Goal: Task Accomplishment & Management: Manage account settings

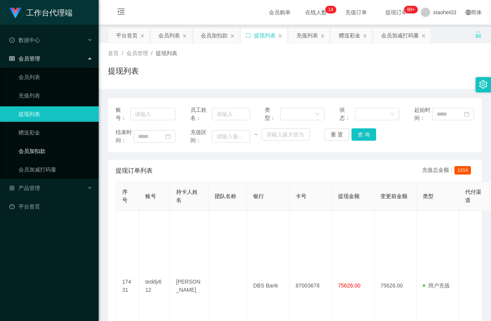
click at [49, 151] on link "会员加扣款" at bounding box center [55, 150] width 74 height 15
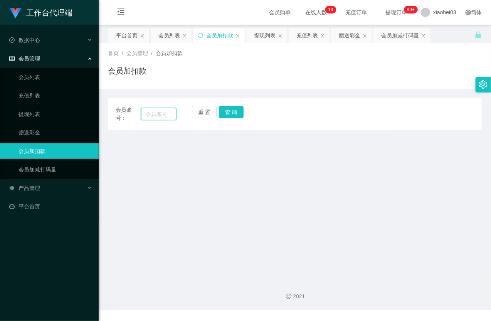
click at [158, 118] on input "text" at bounding box center [158, 114] width 35 height 12
paste input "m2122002z"
type input "m2122002z"
click at [226, 113] on button "查 询" at bounding box center [231, 112] width 25 height 12
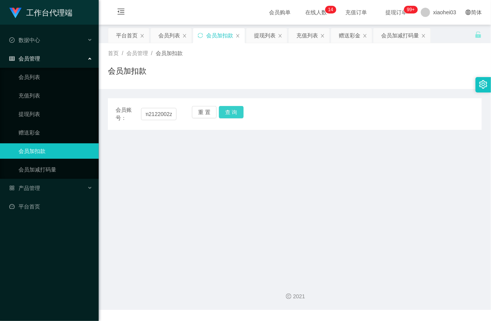
scroll to position [0, 0]
click at [226, 113] on button "查 询" at bounding box center [235, 112] width 33 height 12
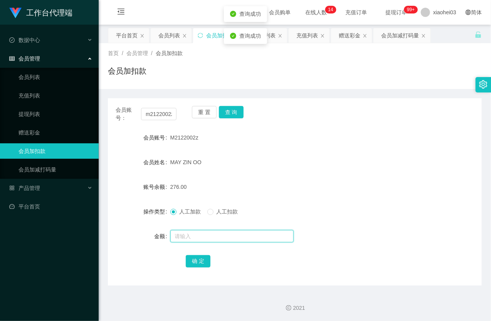
click at [194, 237] on input "text" at bounding box center [231, 236] width 123 height 12
type input "30"
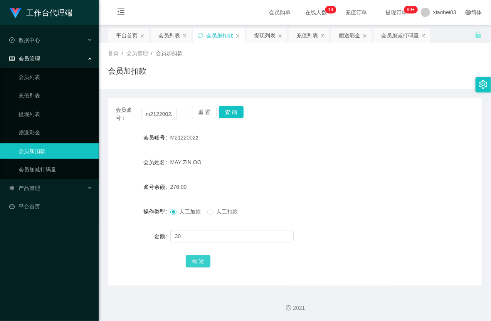
click at [195, 259] on button "确 定" at bounding box center [198, 261] width 25 height 12
drag, startPoint x: 260, startPoint y: 179, endPoint x: 302, endPoint y: 136, distance: 60.0
click at [262, 178] on form "会员账号 M2122002z 会员姓名 MAY ZIN OO 账号余额 306.00 操作类型 人工加款 人工扣款 金额 确 定" at bounding box center [295, 199] width 374 height 139
click at [39, 116] on link "提现列表" at bounding box center [55, 113] width 74 height 15
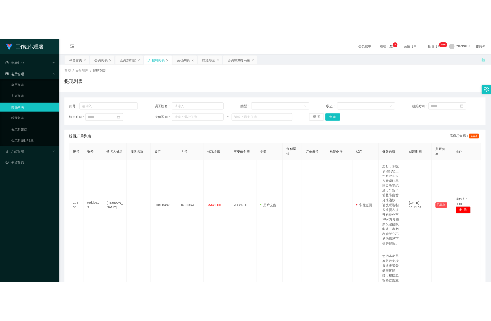
scroll to position [43, 0]
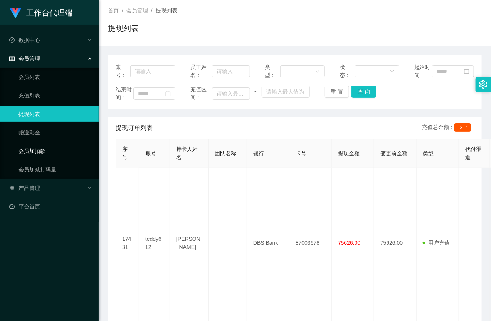
click at [48, 153] on link "会员加扣款" at bounding box center [55, 150] width 74 height 15
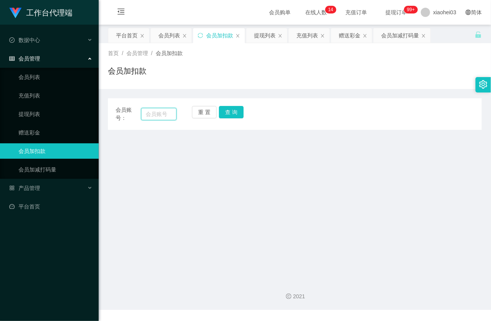
click at [149, 112] on input "text" at bounding box center [158, 114] width 35 height 12
paste input "m2122002z"
type input "m2122002z"
click at [230, 116] on button "查 询" at bounding box center [231, 112] width 25 height 12
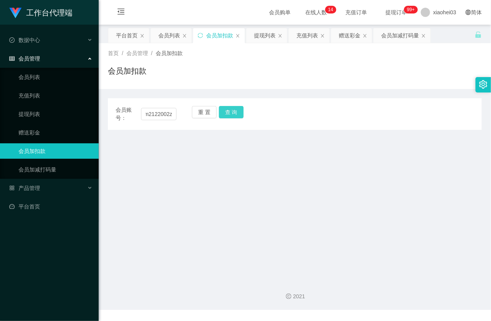
scroll to position [0, 0]
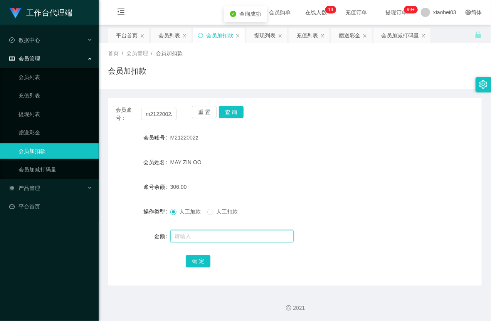
click at [198, 238] on input "text" at bounding box center [231, 236] width 123 height 12
type input "8"
click at [202, 260] on button "确 定" at bounding box center [198, 261] width 25 height 12
click at [277, 159] on div "MAY ZIN OO" at bounding box center [279, 162] width 218 height 15
click at [44, 109] on link "提现列表" at bounding box center [55, 113] width 74 height 15
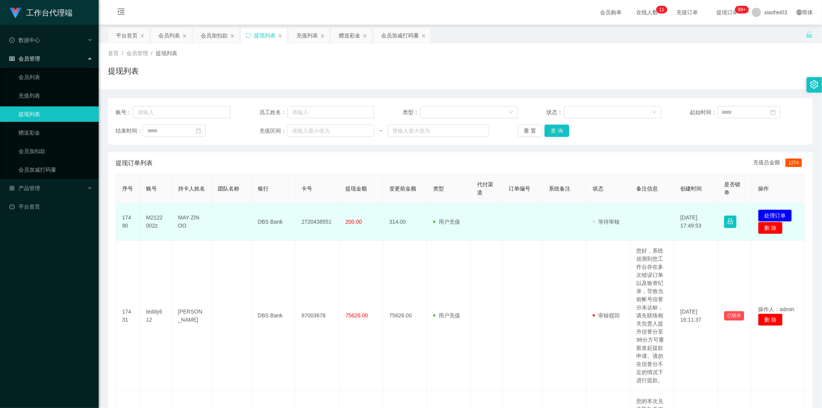
click at [144, 217] on td "M2122002z" at bounding box center [156, 221] width 32 height 37
click at [152, 215] on td "M2122002z" at bounding box center [156, 221] width 32 height 37
copy td "M2122002z"
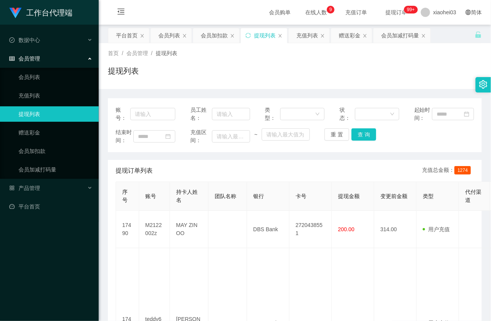
scroll to position [128, 0]
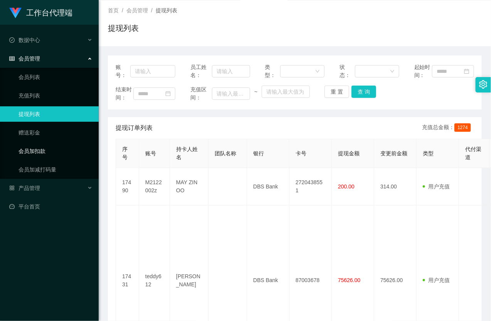
click at [59, 151] on link "会员加扣款" at bounding box center [55, 150] width 74 height 15
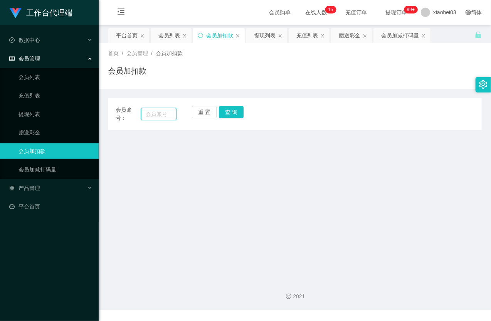
click at [168, 112] on input "text" at bounding box center [158, 114] width 35 height 12
paste input "m2122002z"
type input "m2122002z"
click at [229, 112] on button "查 询" at bounding box center [231, 112] width 25 height 12
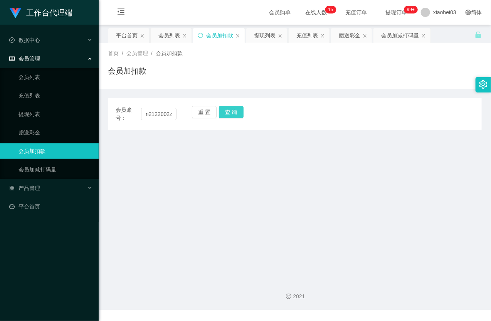
scroll to position [0, 0]
click at [229, 113] on button "查 询" at bounding box center [235, 112] width 33 height 12
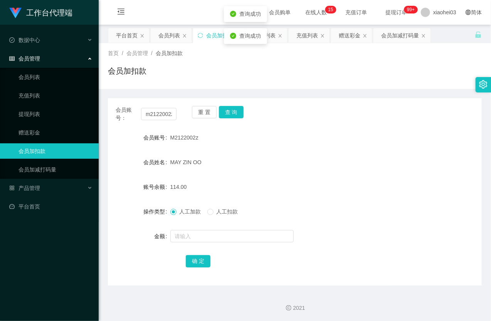
click at [195, 242] on div at bounding box center [279, 236] width 218 height 15
click at [197, 237] on input "text" at bounding box center [231, 236] width 123 height 12
type input "8"
click at [197, 259] on button "确 定" at bounding box center [198, 261] width 25 height 12
click at [39, 108] on link "提现列表" at bounding box center [55, 113] width 74 height 15
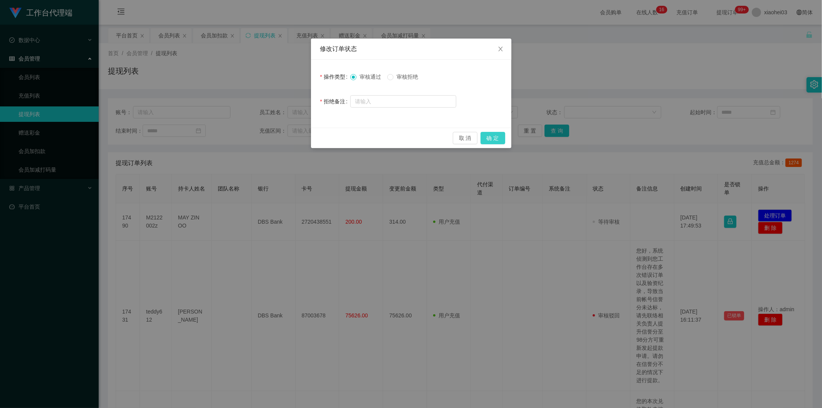
click at [501, 136] on button "确 定" at bounding box center [493, 138] width 25 height 12
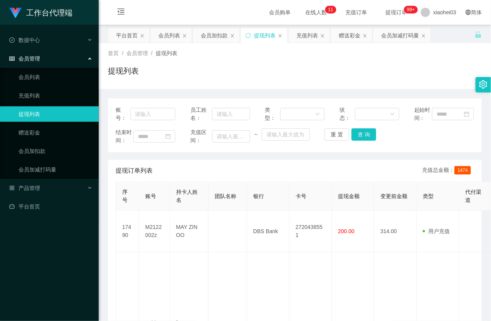
click at [332, 69] on div "提现列表" at bounding box center [295, 74] width 374 height 18
click at [33, 141] on ul "会员列表 充值列表 提现列表 赠送彩金 会员加扣款 会员加减打码量" at bounding box center [49, 123] width 99 height 111
click at [33, 148] on link "会员加扣款" at bounding box center [55, 150] width 74 height 15
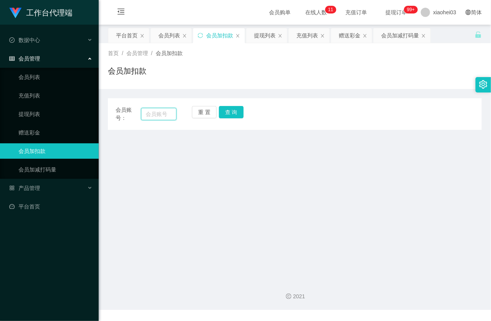
click at [167, 114] on input "text" at bounding box center [158, 114] width 35 height 12
paste input "m2122002z"
type input "m2122002z"
click at [245, 117] on div "重 置 查 询" at bounding box center [222, 114] width 61 height 16
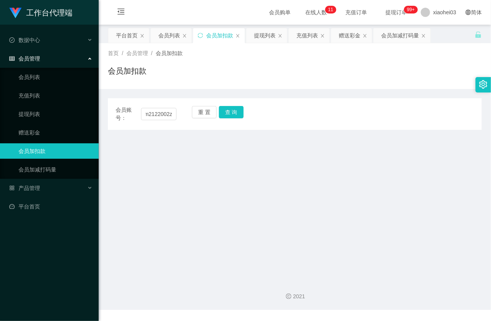
scroll to position [0, 0]
click at [236, 114] on button "查 询" at bounding box center [231, 112] width 25 height 12
click at [236, 114] on div "重 置 查 询" at bounding box center [222, 114] width 61 height 16
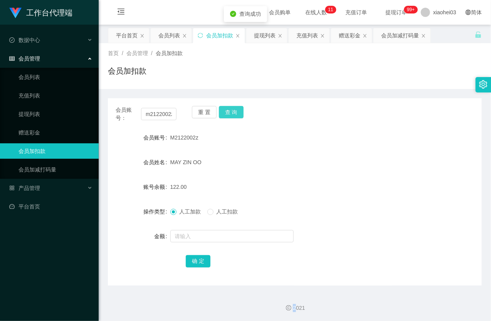
click at [236, 114] on button "查 询" at bounding box center [231, 112] width 25 height 12
click at [197, 238] on input "text" at bounding box center [231, 236] width 123 height 12
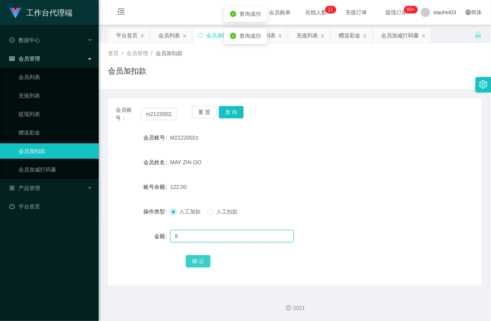
type input "8"
click at [186, 260] on button "确 定" at bounding box center [198, 261] width 25 height 12
drag, startPoint x: 271, startPoint y: 167, endPoint x: 381, endPoint y: 20, distance: 183.3
click at [272, 165] on div "MAY ZIN OO" at bounding box center [279, 162] width 218 height 15
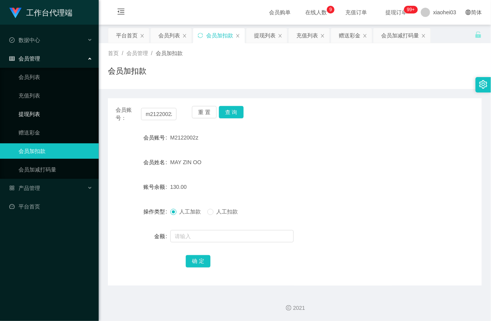
click at [34, 117] on link "提现列表" at bounding box center [55, 113] width 74 height 15
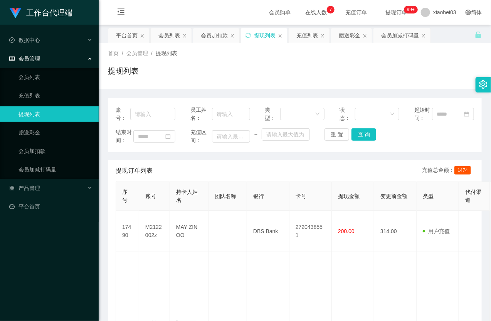
scroll to position [128, 0]
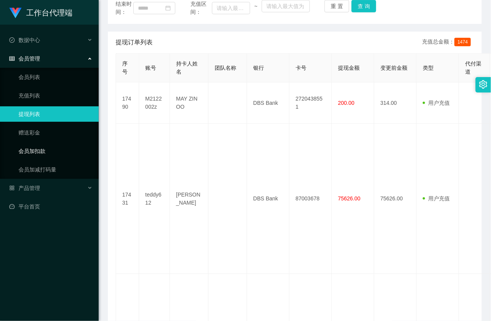
click at [47, 151] on link "会员加扣款" at bounding box center [55, 150] width 74 height 15
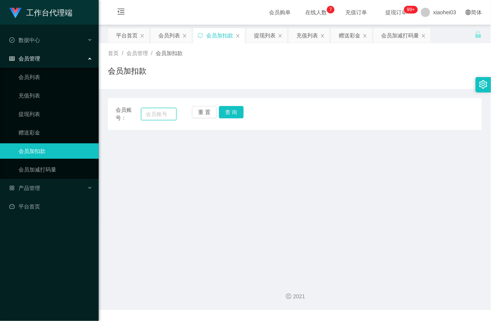
click at [155, 113] on input "text" at bounding box center [158, 114] width 35 height 12
paste input "m2122002z"
type input "m2122002z"
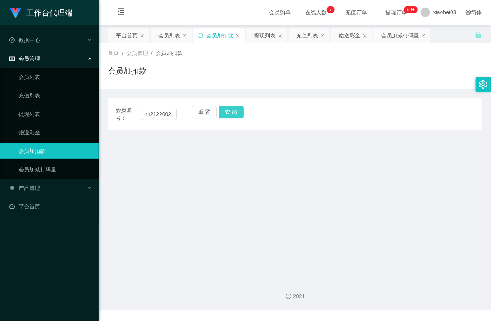
click at [229, 113] on button "查 询" at bounding box center [231, 112] width 25 height 12
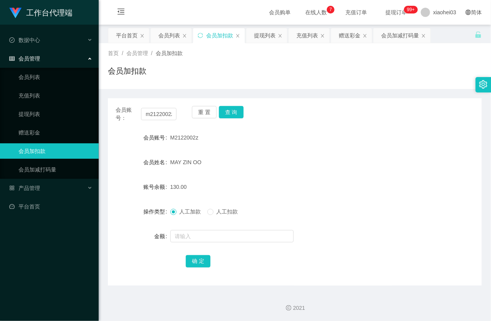
click at [229, 113] on div "重 置 查 询" at bounding box center [222, 114] width 61 height 16
click at [230, 113] on button "查 询" at bounding box center [231, 112] width 25 height 12
click at [202, 229] on div at bounding box center [279, 236] width 218 height 15
click at [203, 232] on input "text" at bounding box center [231, 236] width 123 height 12
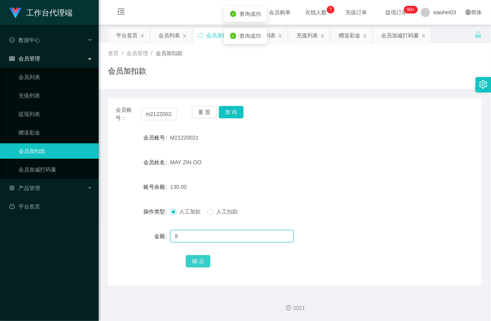
type input "8"
click at [202, 260] on button "确 定" at bounding box center [198, 261] width 25 height 12
click at [291, 170] on div "MAY ZIN OO" at bounding box center [279, 162] width 218 height 15
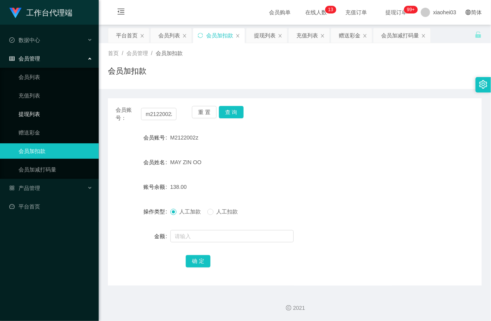
drag, startPoint x: 27, startPoint y: 109, endPoint x: 39, endPoint y: 106, distance: 12.0
click at [28, 109] on link "提现列表" at bounding box center [55, 113] width 74 height 15
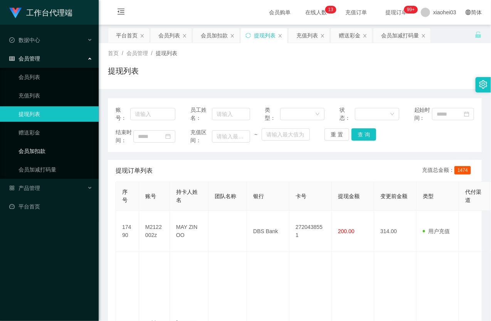
click at [31, 149] on link "会员加扣款" at bounding box center [55, 150] width 74 height 15
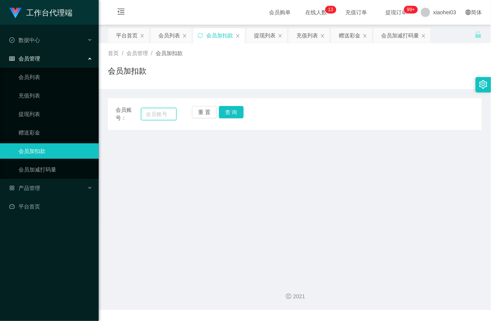
click at [171, 113] on input "text" at bounding box center [158, 114] width 35 height 12
paste input "m2122002z"
type input "m2122002z"
click at [235, 114] on button "查 询" at bounding box center [231, 112] width 25 height 12
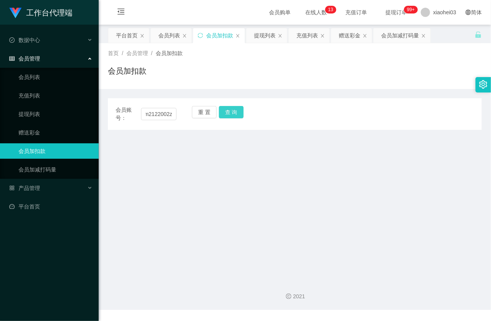
scroll to position [0, 0]
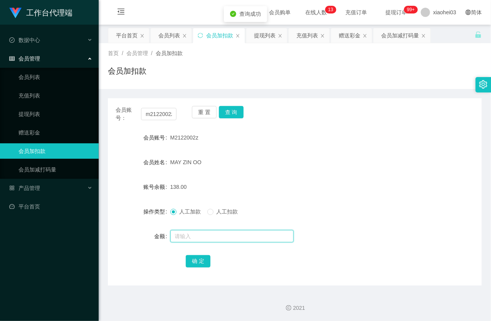
click at [187, 236] on input "text" at bounding box center [231, 236] width 123 height 12
type input "8"
click at [194, 260] on button "确 定" at bounding box center [198, 261] width 25 height 12
click at [40, 116] on link "提现列表" at bounding box center [55, 113] width 74 height 15
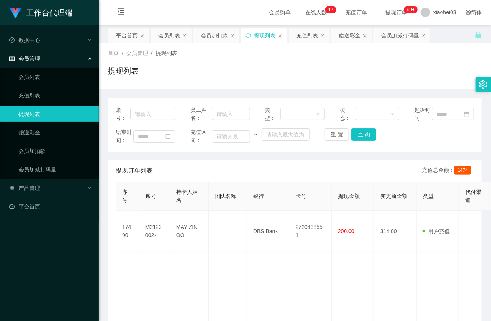
scroll to position [128, 0]
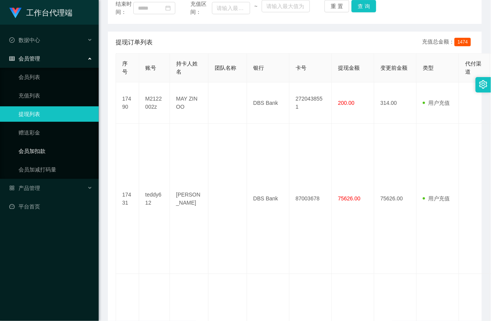
click at [34, 153] on link "会员加扣款" at bounding box center [55, 150] width 74 height 15
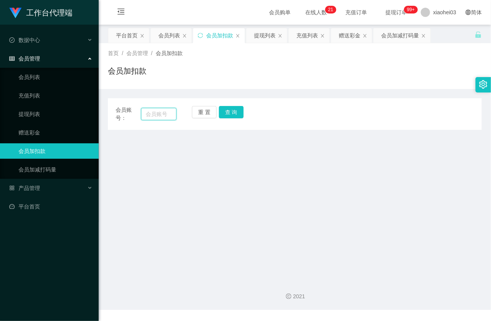
click at [151, 111] on input "text" at bounding box center [158, 114] width 35 height 12
paste input "m2122002z"
type input "m2122002z"
click at [227, 115] on button "查 询" at bounding box center [231, 112] width 25 height 12
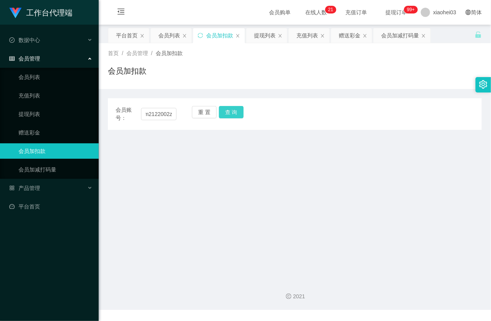
scroll to position [0, 0]
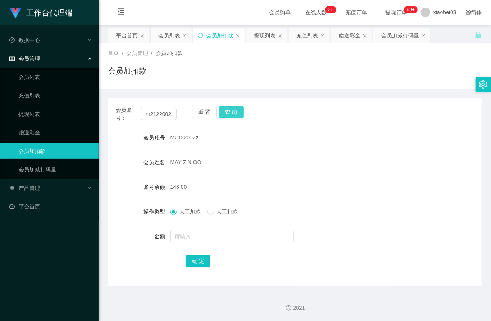
click at [227, 115] on button "查 询" at bounding box center [231, 112] width 25 height 12
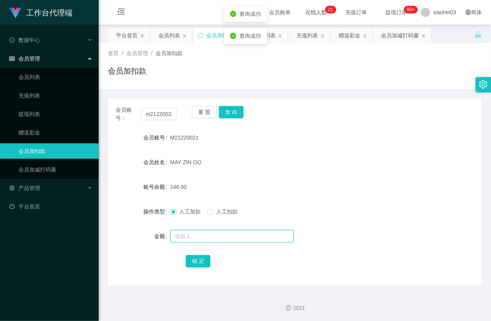
click at [205, 230] on input "text" at bounding box center [231, 236] width 123 height 12
type input "8"
click at [194, 259] on button "确 定" at bounding box center [198, 261] width 25 height 12
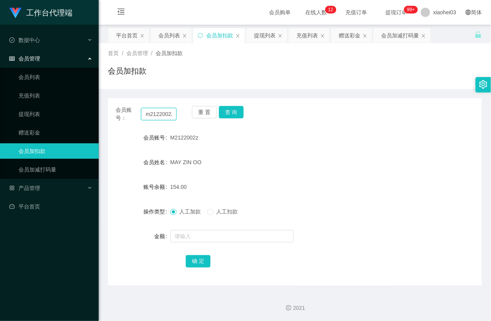
click at [151, 116] on input "m2122002z" at bounding box center [158, 114] width 35 height 12
click at [152, 116] on input "m2122002z" at bounding box center [158, 114] width 35 height 12
click at [227, 110] on button "查 询" at bounding box center [231, 112] width 25 height 12
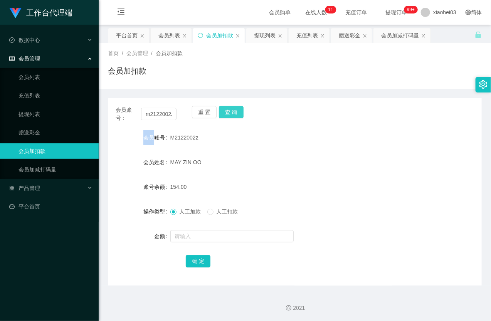
click at [227, 110] on div "重 置 查 询" at bounding box center [222, 114] width 61 height 16
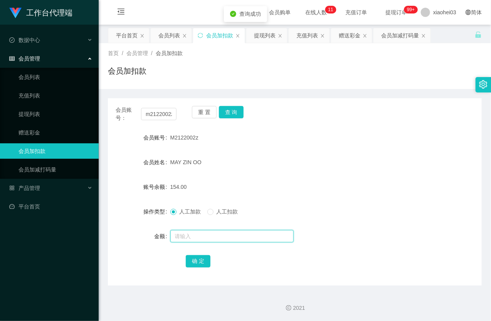
click at [201, 232] on input "text" at bounding box center [231, 236] width 123 height 12
type input "8"
click at [193, 264] on button "确 定" at bounding box center [198, 261] width 25 height 12
click at [200, 260] on button "确 定" at bounding box center [198, 261] width 25 height 12
click at [200, 260] on span "确 定" at bounding box center [198, 261] width 25 height 6
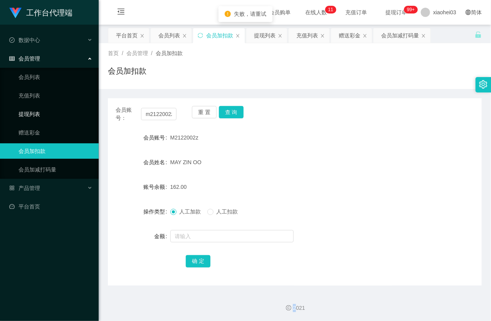
click at [45, 113] on link "提现列表" at bounding box center [55, 113] width 74 height 15
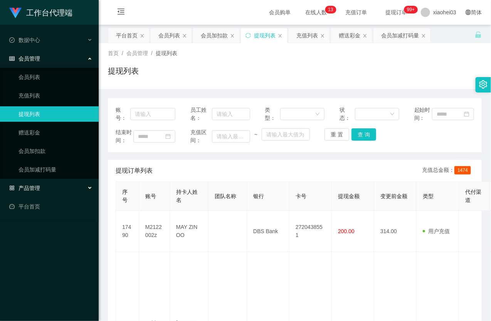
click at [47, 185] on div "产品管理" at bounding box center [49, 187] width 99 height 15
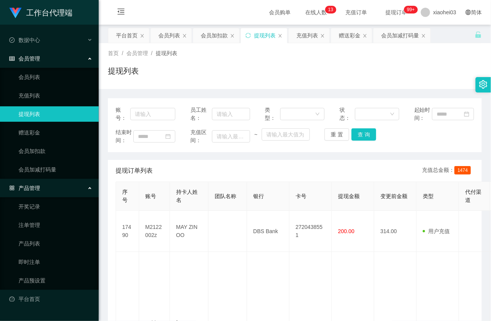
click at [33, 108] on link "提现列表" at bounding box center [55, 113] width 74 height 15
click at [33, 152] on link "会员加扣款" at bounding box center [55, 150] width 74 height 15
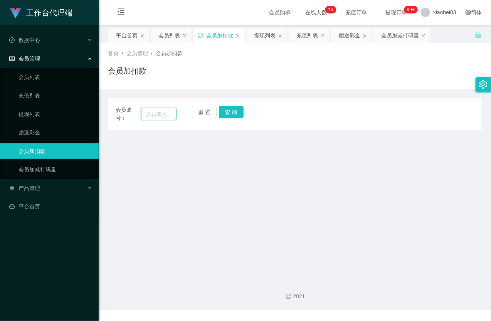
click at [159, 117] on input "text" at bounding box center [158, 114] width 35 height 12
paste input "m2122002z"
type input "m2122002z"
click at [227, 116] on button "查 询" at bounding box center [231, 112] width 25 height 12
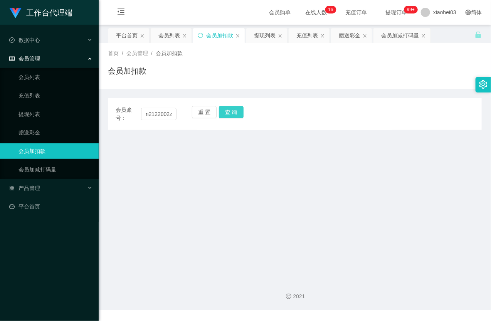
scroll to position [0, 0]
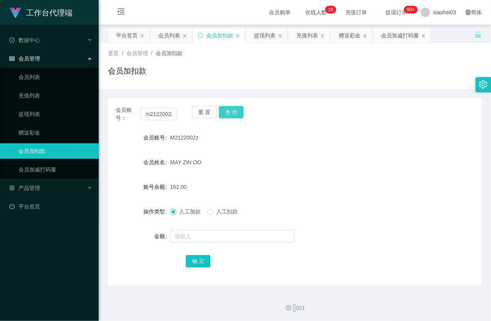
click at [227, 116] on div "重 置 查 询" at bounding box center [222, 114] width 61 height 16
drag, startPoint x: 227, startPoint y: 116, endPoint x: 225, endPoint y: 131, distance: 16.0
click at [228, 116] on button "查 询" at bounding box center [231, 112] width 25 height 12
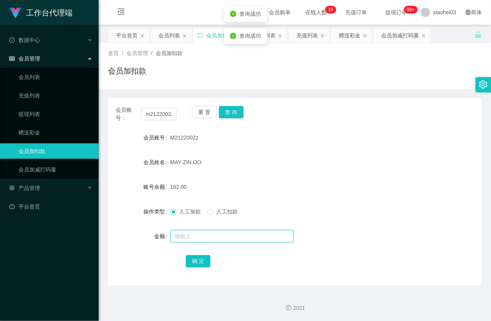
click at [197, 235] on input "text" at bounding box center [231, 236] width 123 height 12
type input "8"
click at [202, 267] on button "确 定" at bounding box center [198, 261] width 25 height 12
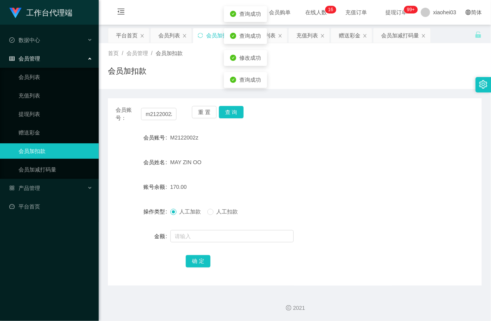
click at [242, 190] on div "170.00" at bounding box center [279, 186] width 218 height 15
click at [26, 111] on link "提现列表" at bounding box center [55, 113] width 74 height 15
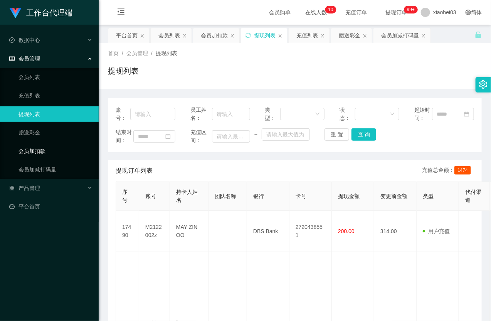
click at [27, 151] on link "会员加扣款" at bounding box center [55, 150] width 74 height 15
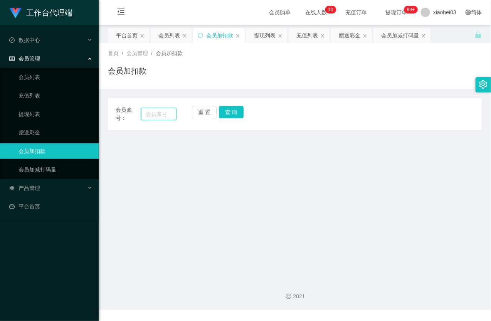
drag, startPoint x: 151, startPoint y: 116, endPoint x: 156, endPoint y: 116, distance: 5.4
click at [151, 116] on input "text" at bounding box center [158, 114] width 35 height 12
paste input "m2122002z"
type input "m2122002z"
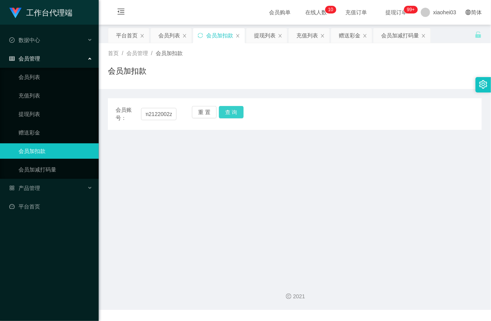
click at [228, 113] on button "查 询" at bounding box center [231, 112] width 25 height 12
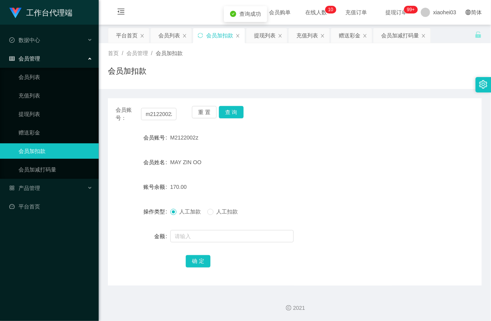
drag, startPoint x: 324, startPoint y: 121, endPoint x: 340, endPoint y: 113, distance: 18.1
click at [326, 121] on div "会员账号： m2122002z 重 置 查 询" at bounding box center [295, 114] width 374 height 16
click at [156, 106] on div "会员账号： m2122002z" at bounding box center [146, 114] width 61 height 16
drag, startPoint x: 156, startPoint y: 106, endPoint x: 158, endPoint y: 110, distance: 4.9
click at [156, 108] on div "会员账号： m2122002z" at bounding box center [146, 114] width 61 height 16
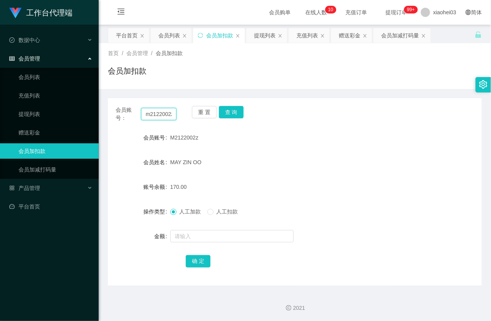
click at [159, 112] on input "m2122002z" at bounding box center [158, 114] width 35 height 12
click at [160, 112] on input "m2122002z" at bounding box center [158, 114] width 35 height 12
click at [150, 116] on input "m2122002z" at bounding box center [158, 114] width 35 height 12
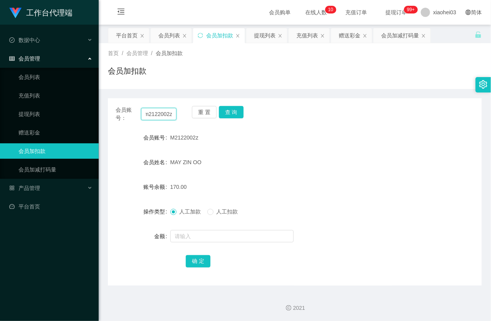
click at [150, 116] on input "m2122002z" at bounding box center [158, 114] width 35 height 12
click at [229, 111] on button "查 询" at bounding box center [231, 112] width 25 height 12
click at [229, 111] on div "重 置 查 询" at bounding box center [222, 114] width 61 height 16
drag, startPoint x: 121, startPoint y: 171, endPoint x: 143, endPoint y: 144, distance: 34.3
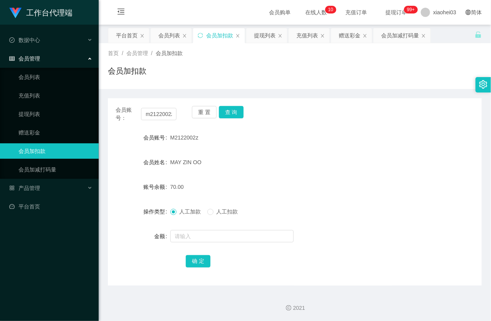
click at [123, 169] on form "会员账号 M2122002z 会员姓名 MAY ZIN OO 账号余额 70.00 操作类型 人工加款 人工扣款 金额 确 定" at bounding box center [295, 199] width 374 height 139
click at [159, 116] on input "m2122002z" at bounding box center [158, 114] width 35 height 12
click at [236, 114] on button "查 询" at bounding box center [231, 112] width 25 height 12
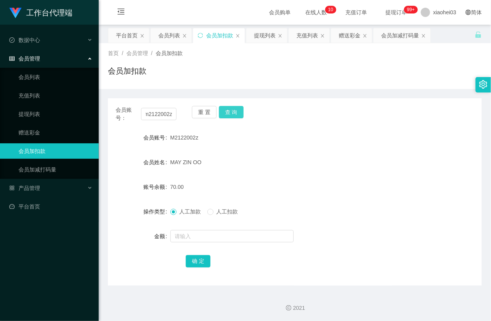
scroll to position [0, 0]
click at [236, 114] on div "重 置 查 询" at bounding box center [222, 114] width 61 height 16
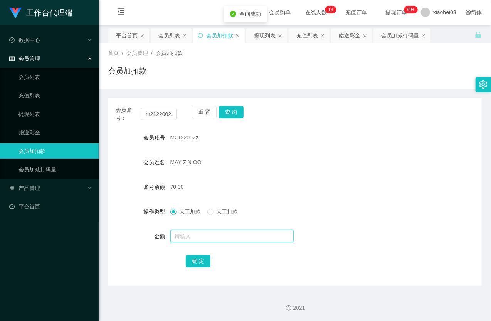
click at [198, 232] on input "text" at bounding box center [231, 236] width 123 height 12
type input "8"
click at [200, 257] on button "确 定" at bounding box center [198, 261] width 25 height 12
click at [248, 168] on div "MAY ZIN OO" at bounding box center [279, 162] width 218 height 15
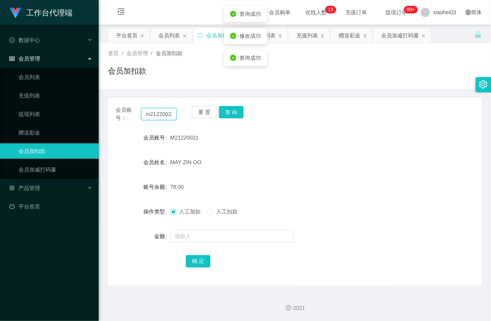
click at [164, 114] on input "m2122002z" at bounding box center [158, 114] width 35 height 12
drag, startPoint x: 37, startPoint y: 109, endPoint x: 38, endPoint y: 96, distance: 12.8
click at [37, 109] on link "提现列表" at bounding box center [55, 113] width 74 height 15
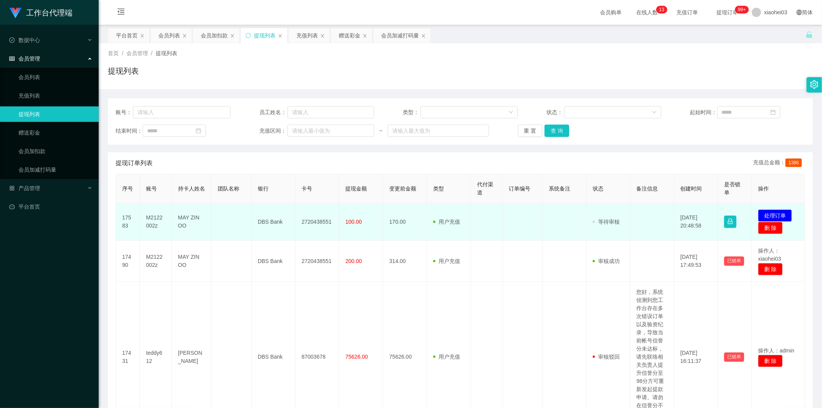
click at [153, 215] on td "M2122002z" at bounding box center [156, 221] width 32 height 37
copy td "M2122002z"
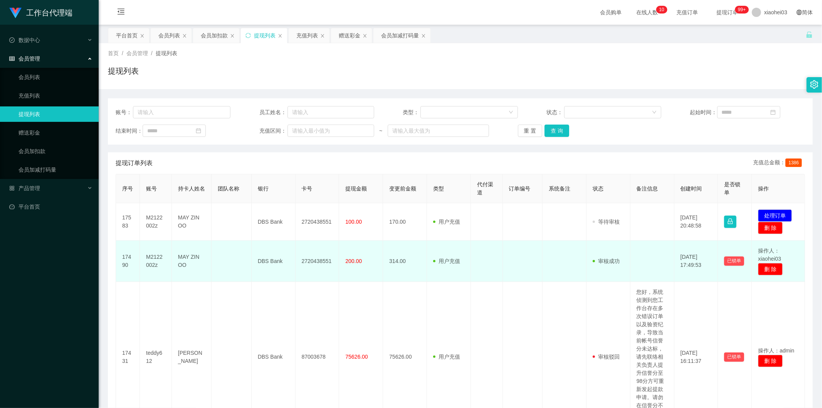
click at [347, 253] on td "200.00" at bounding box center [361, 260] width 44 height 41
click at [346, 267] on td "200.00" at bounding box center [361, 260] width 44 height 41
